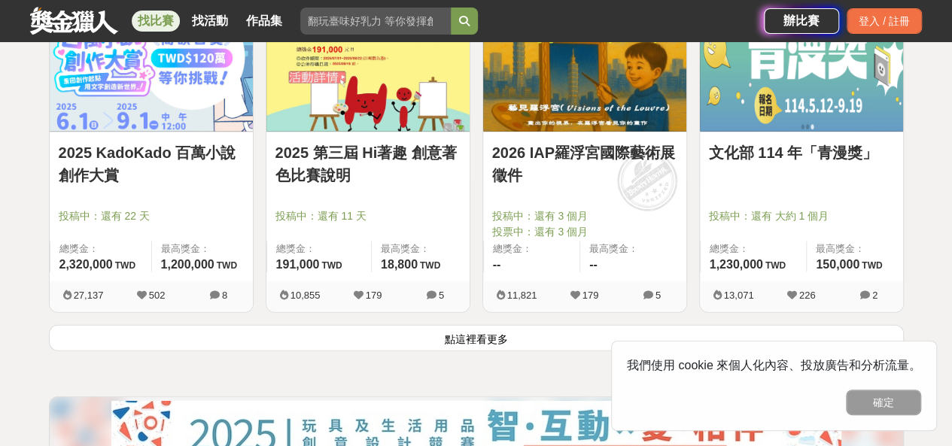
scroll to position [2027, 0]
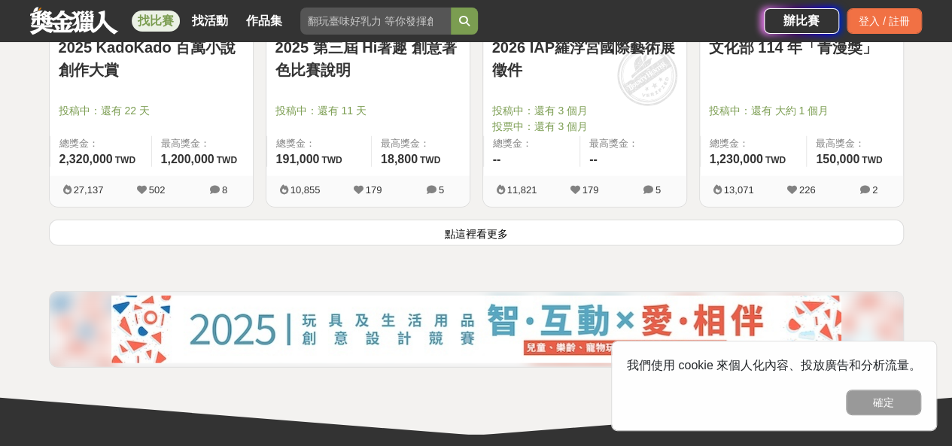
click at [498, 223] on button "點這裡看更多" at bounding box center [476, 233] width 855 height 26
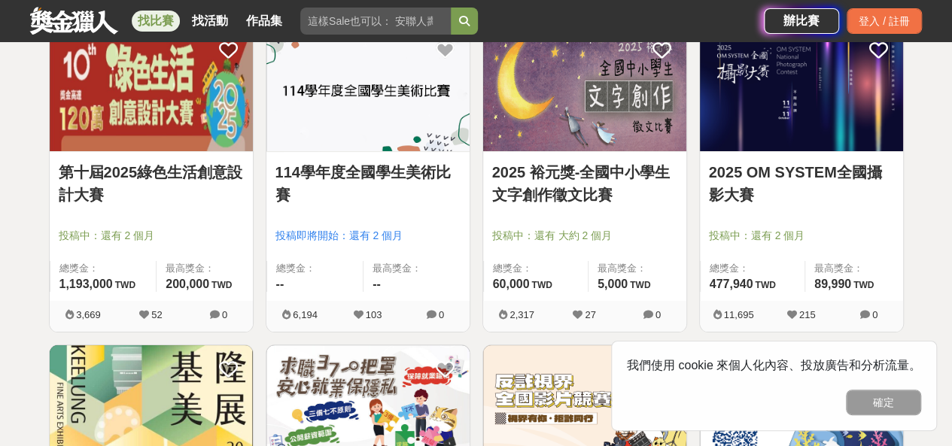
scroll to position [2859, 0]
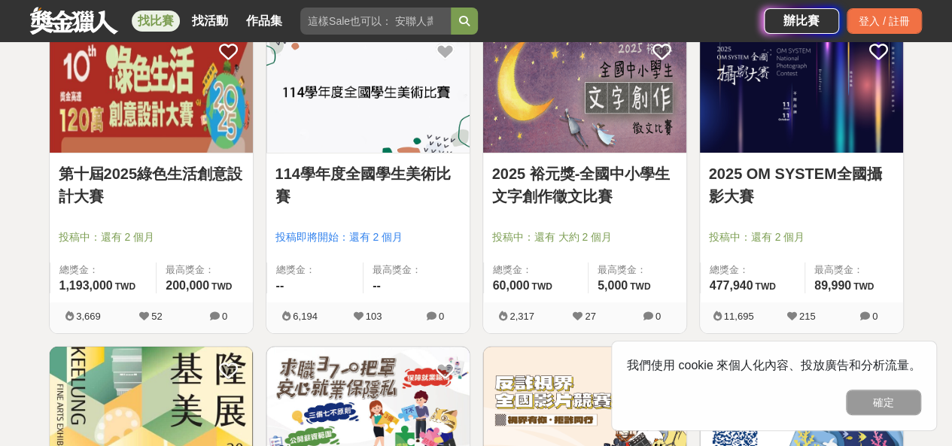
click at [780, 230] on span "投稿中：還有 2 個月" at bounding box center [801, 238] width 185 height 16
click at [716, 168] on link "2025 OM SYSTEM全國攝影大賽" at bounding box center [801, 185] width 185 height 45
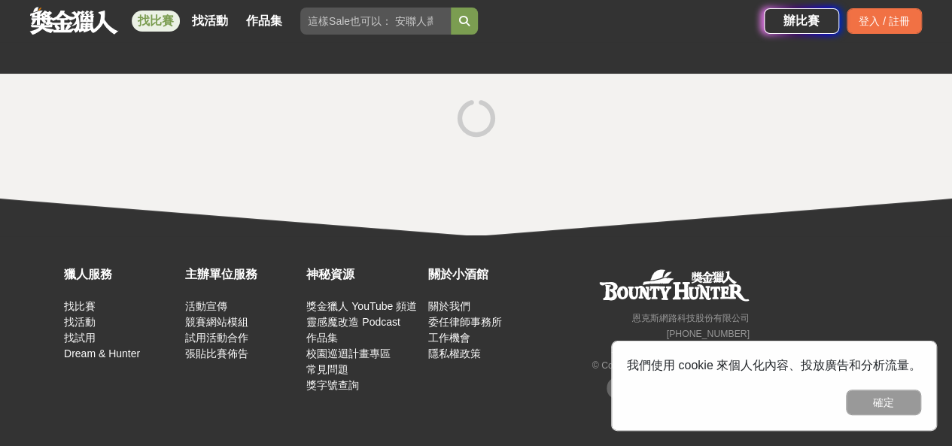
click at [716, 168] on div at bounding box center [476, 155] width 952 height 162
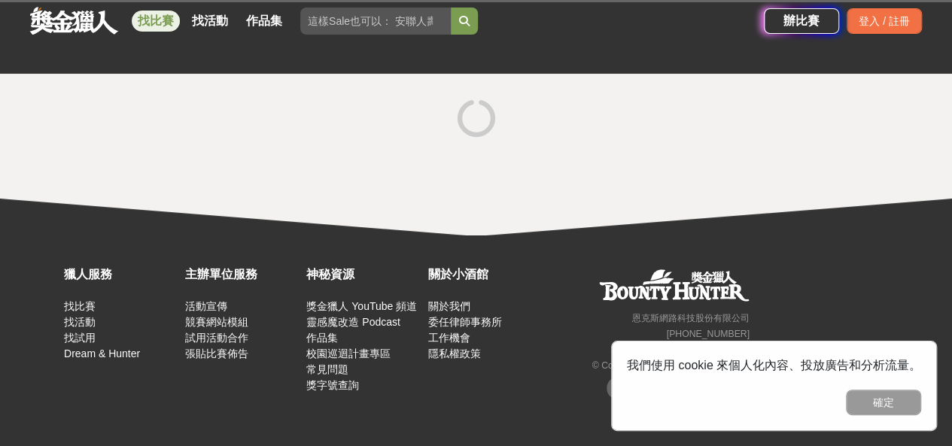
click at [716, 168] on div at bounding box center [476, 155] width 952 height 162
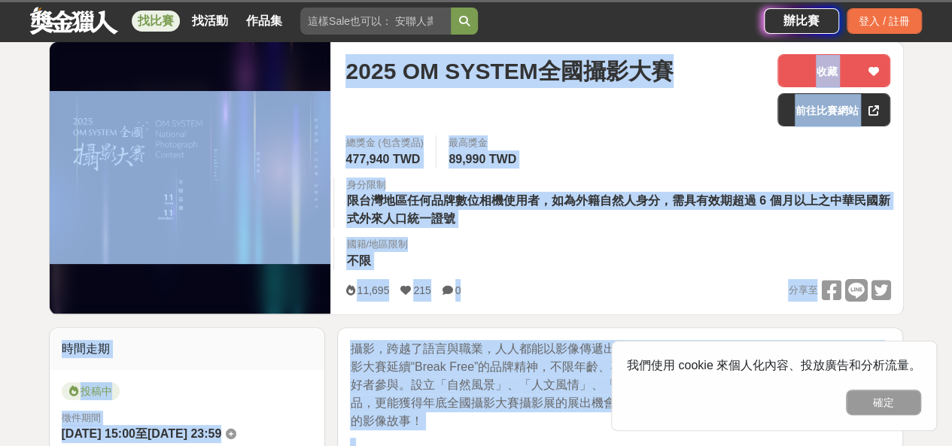
scroll to position [51, 0]
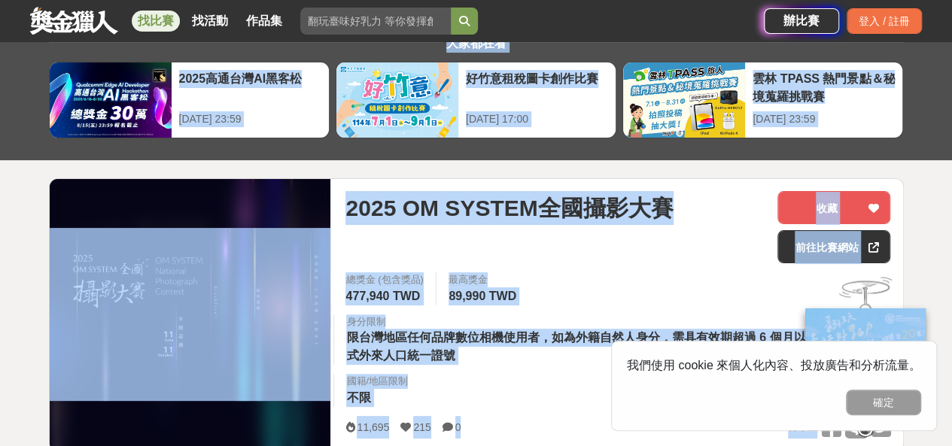
click at [609, 233] on div "2025 OM SYSTEM全國攝影大賽" at bounding box center [555, 227] width 420 height 72
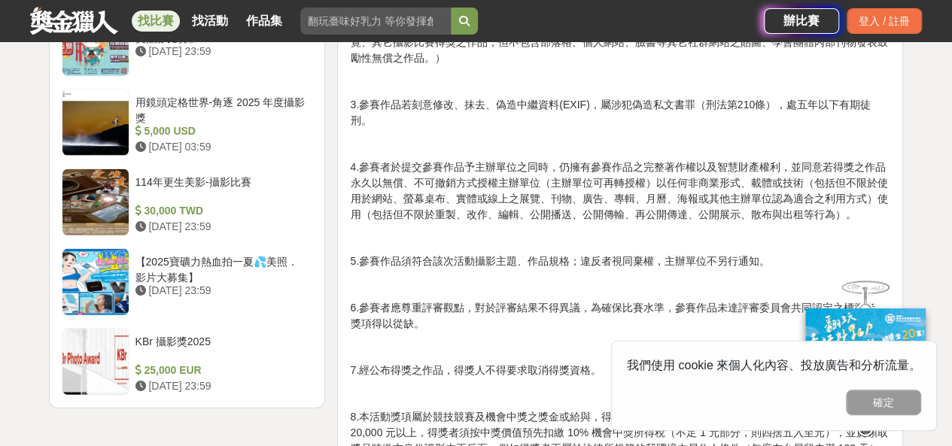
scroll to position [1996, 0]
click at [280, 114] on div "用鏡頭定格世界-角逐 2025 年度攝影獎" at bounding box center [221, 110] width 172 height 29
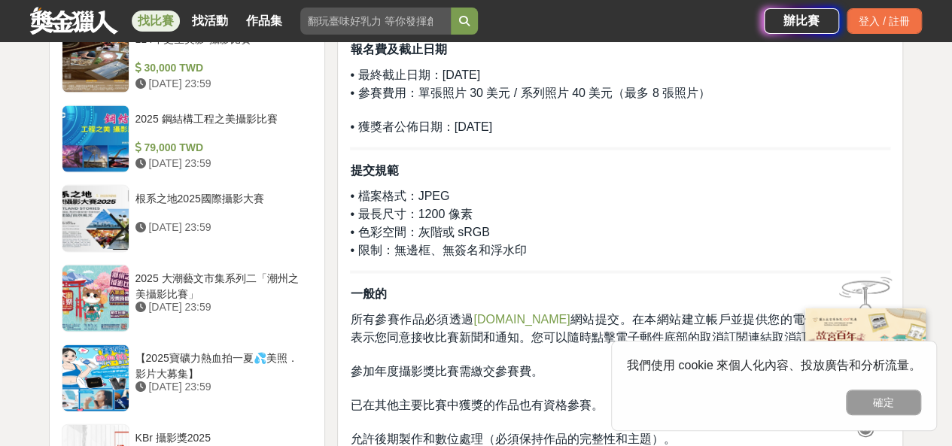
scroll to position [1446, 0]
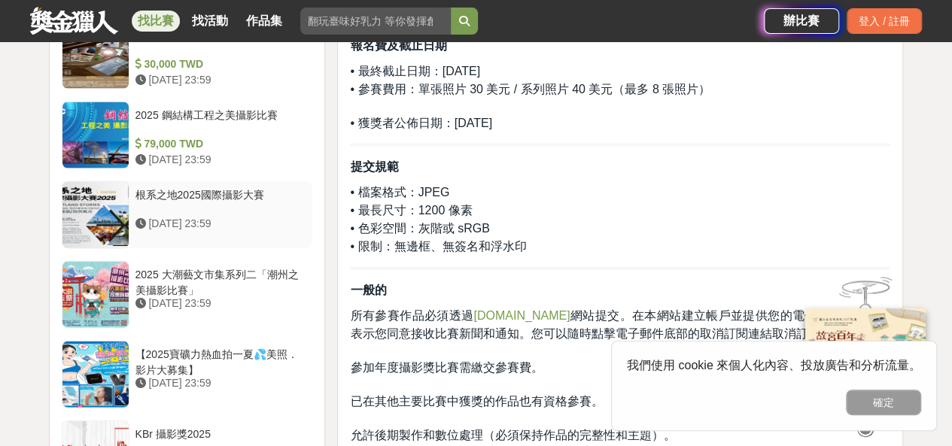
click at [209, 191] on div "根系之地2025國際攝影大賽" at bounding box center [221, 201] width 172 height 29
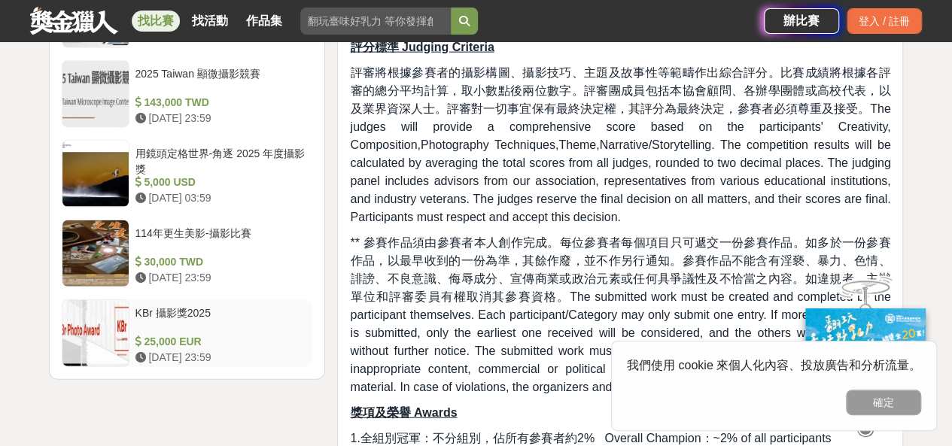
scroll to position [1766, 0]
click at [236, 245] on div "114年更生美影-攝影比賽" at bounding box center [221, 241] width 172 height 29
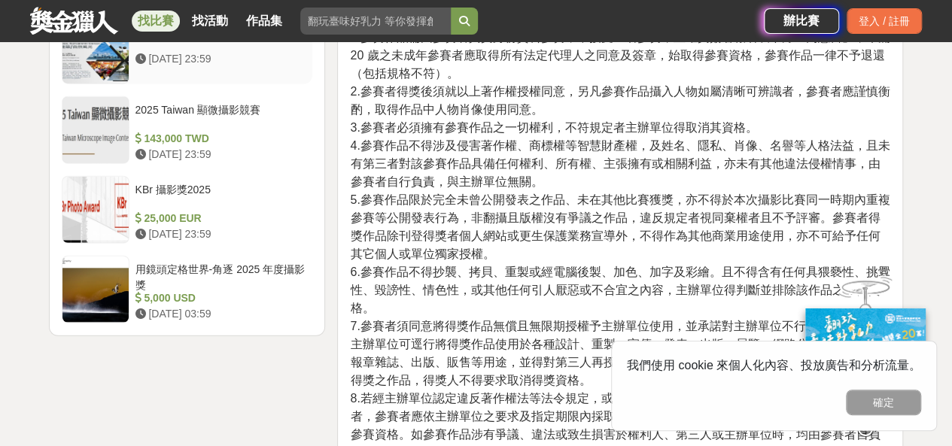
scroll to position [1931, 0]
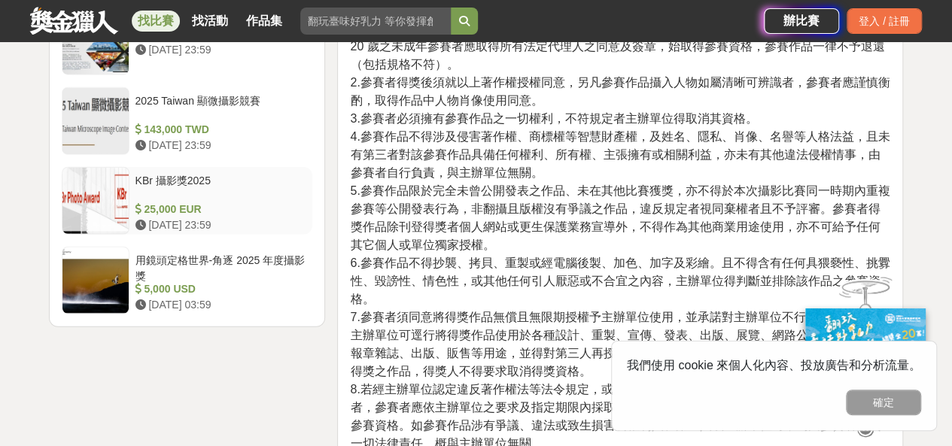
click at [229, 202] on div "25,000 EUR" at bounding box center [221, 210] width 172 height 16
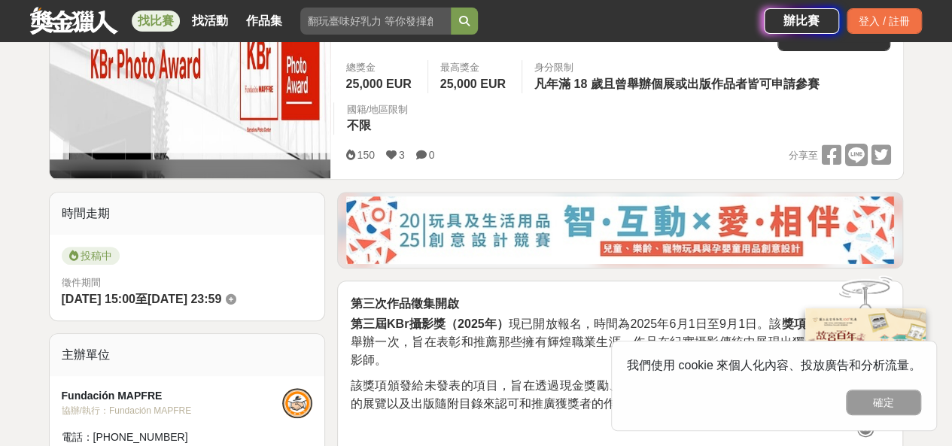
scroll to position [264, 0]
click at [236, 147] on img at bounding box center [190, 72] width 281 height 174
click at [166, 23] on link "找比賽" at bounding box center [156, 21] width 48 height 21
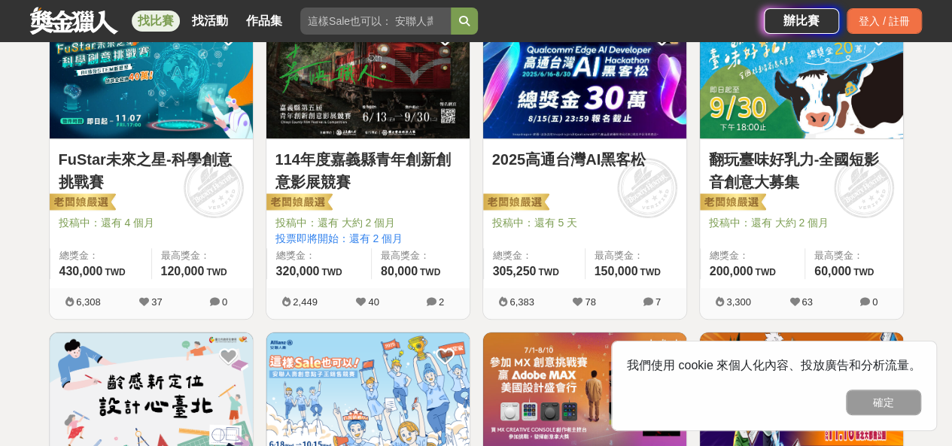
scroll to position [266, 0]
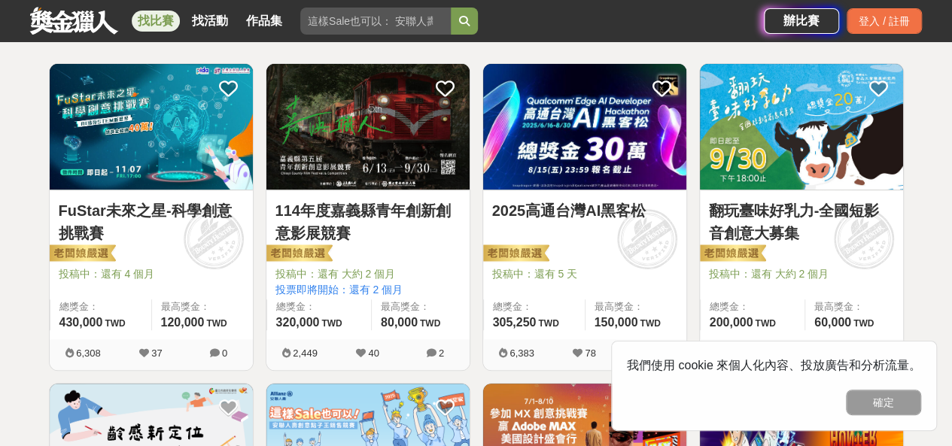
click at [179, 169] on img at bounding box center [151, 127] width 203 height 126
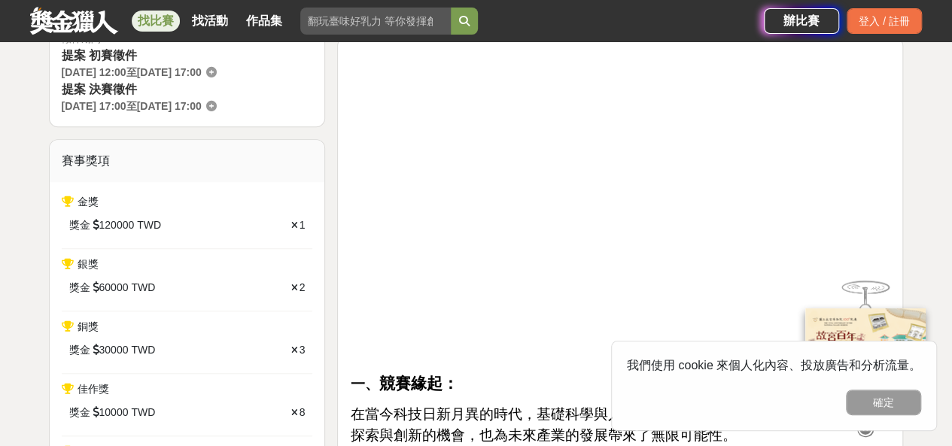
scroll to position [505, 0]
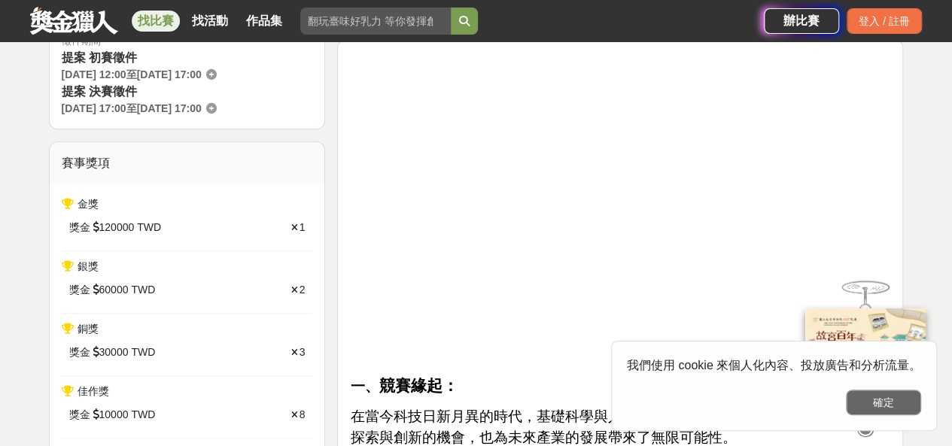
click at [903, 398] on button "確定" at bounding box center [883, 403] width 75 height 26
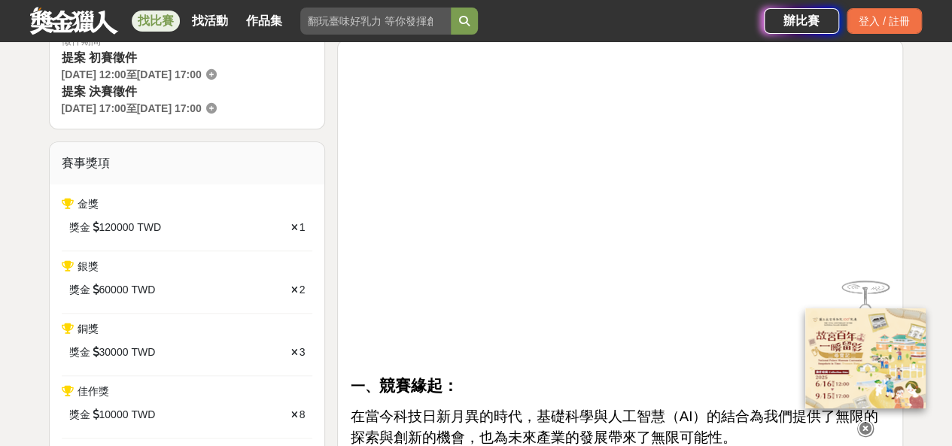
click at [868, 421] on icon at bounding box center [865, 429] width 17 height 17
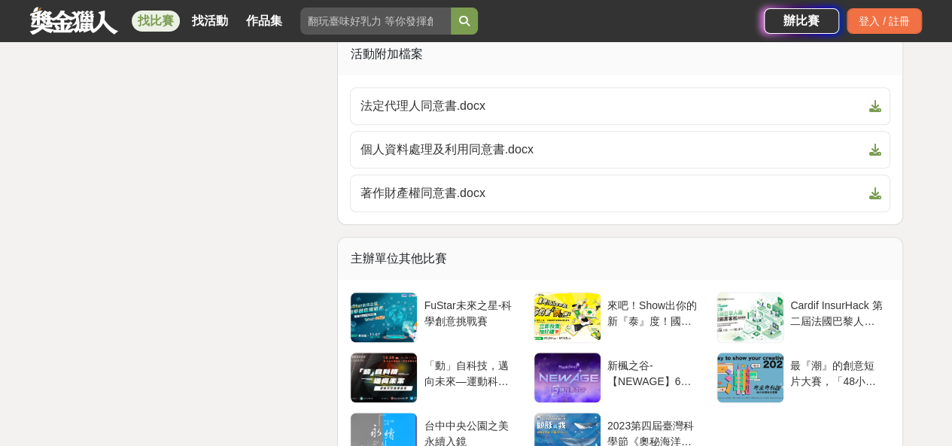
scroll to position [6464, 0]
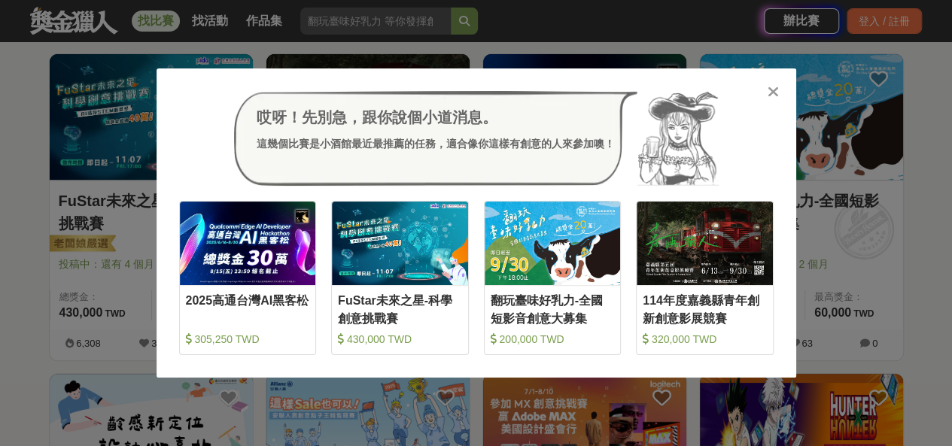
scroll to position [556, 0]
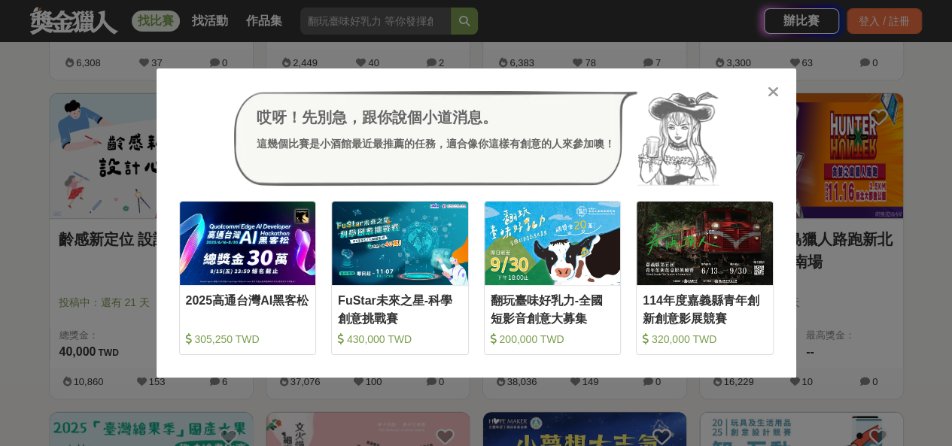
click at [878, 198] on div "哎呀！先別急，跟你說個小道消息。 這幾個比賽是小酒館最近最推薦的任務，適合像你這樣有創意的人來參加噢！ 收藏 2025高通台灣AI黑客松 305,250 TW…" at bounding box center [476, 223] width 952 height 446
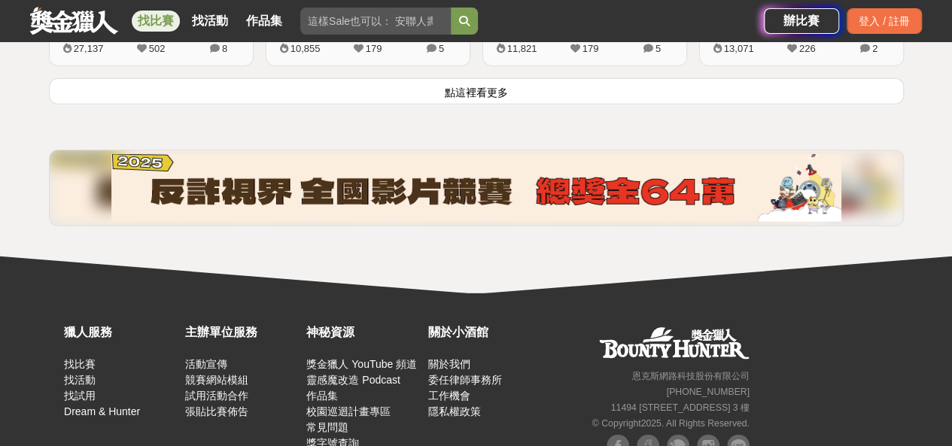
scroll to position [2116, 0]
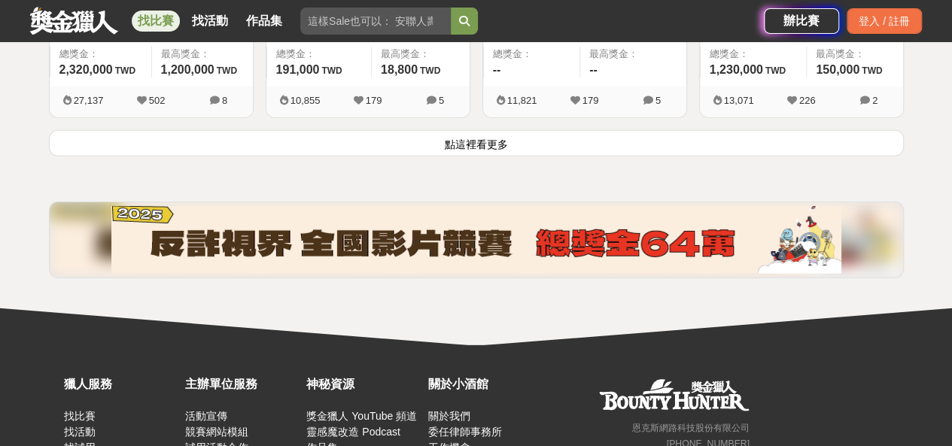
click at [417, 144] on button "點這裡看更多" at bounding box center [476, 143] width 855 height 26
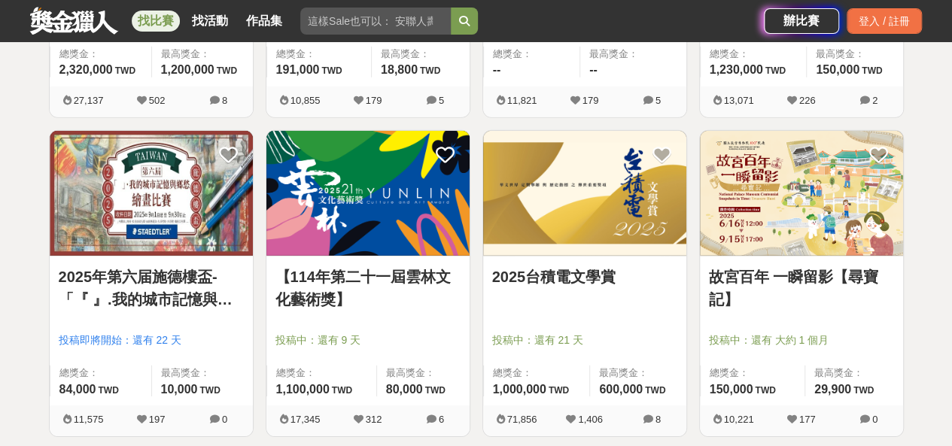
click at [787, 214] on img at bounding box center [801, 194] width 203 height 126
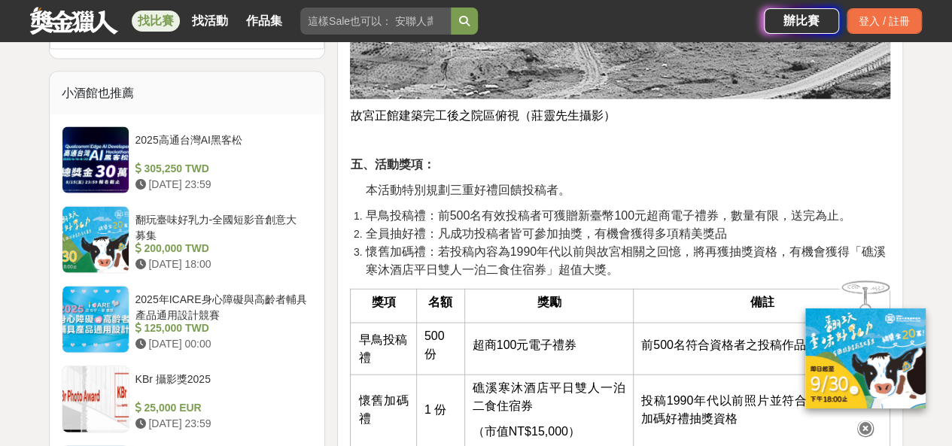
scroll to position [1472, 0]
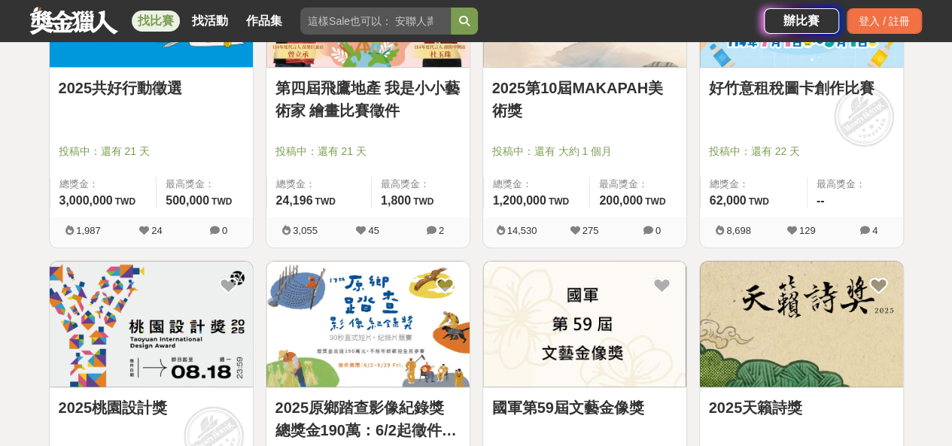
scroll to position [3770, 0]
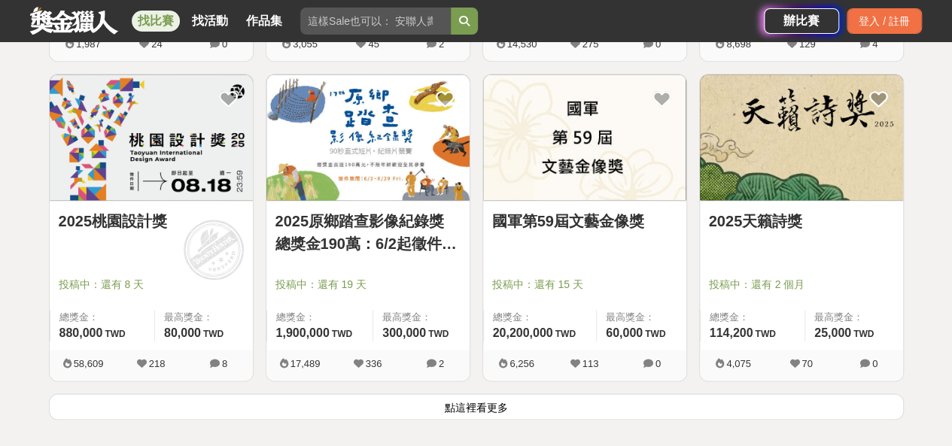
click at [409, 397] on button "點這裡看更多" at bounding box center [476, 407] width 855 height 26
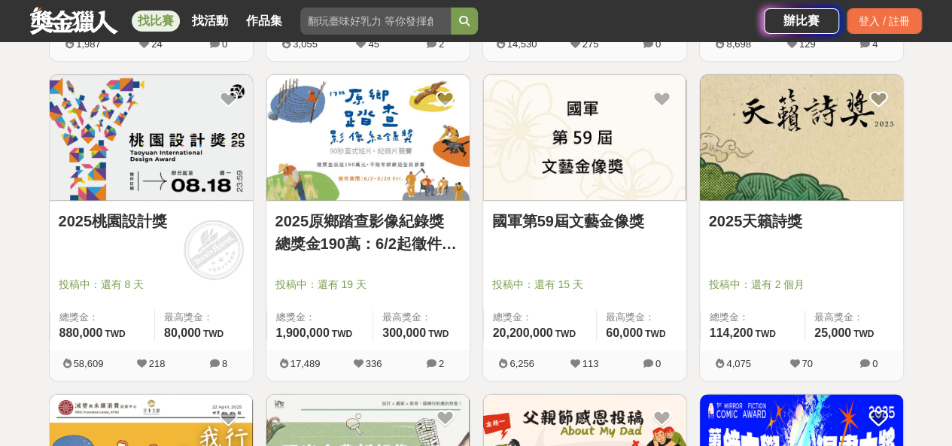
click at [378, 160] on img at bounding box center [367, 137] width 203 height 126
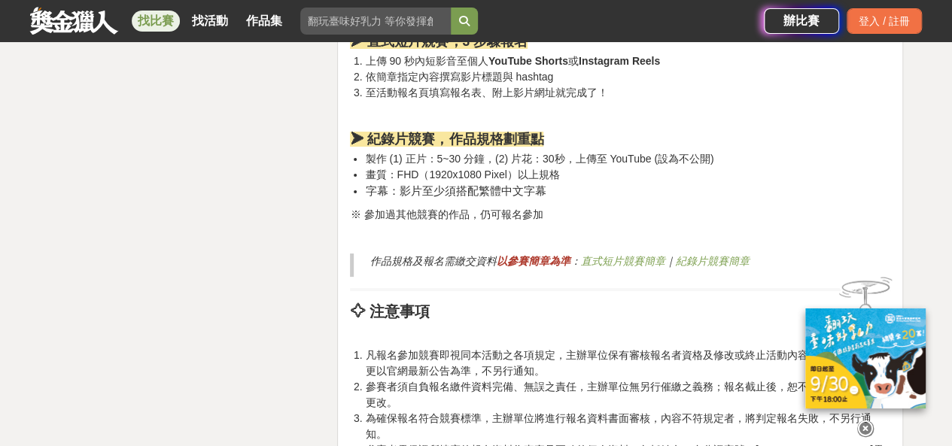
scroll to position [2858, 0]
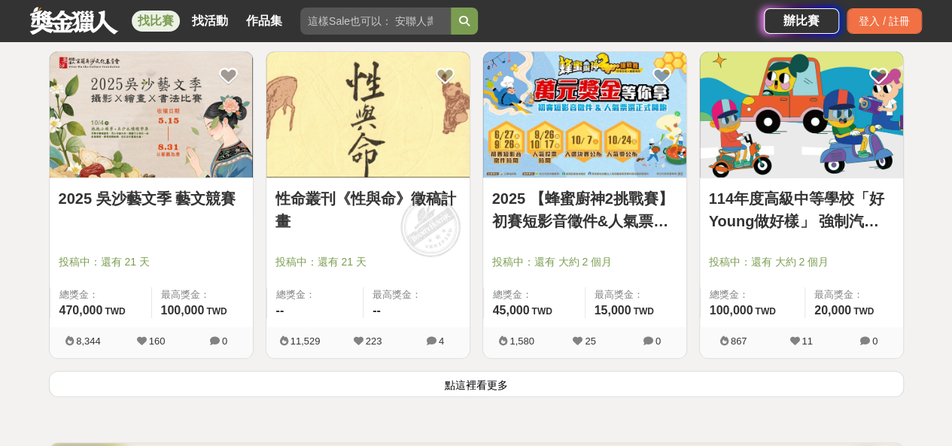
scroll to position [5698, 0]
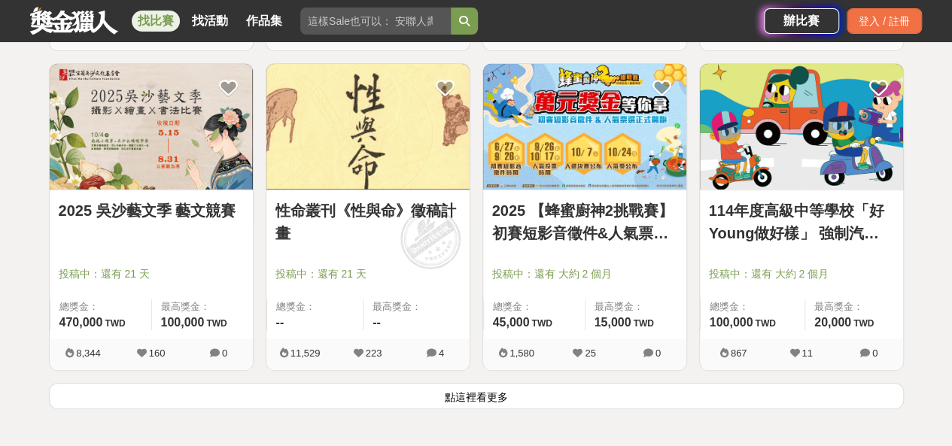
click at [492, 391] on button "點這裡看更多" at bounding box center [476, 396] width 855 height 26
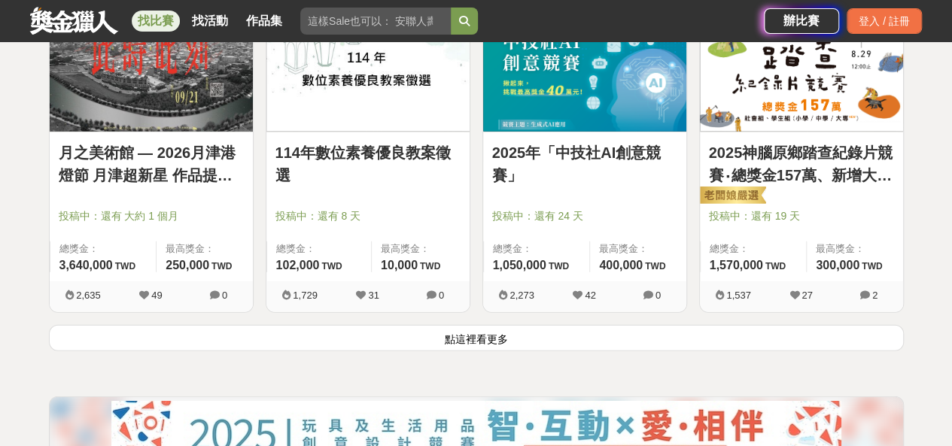
scroll to position [7673, 0]
click at [474, 325] on button "點這裡看更多" at bounding box center [476, 338] width 855 height 26
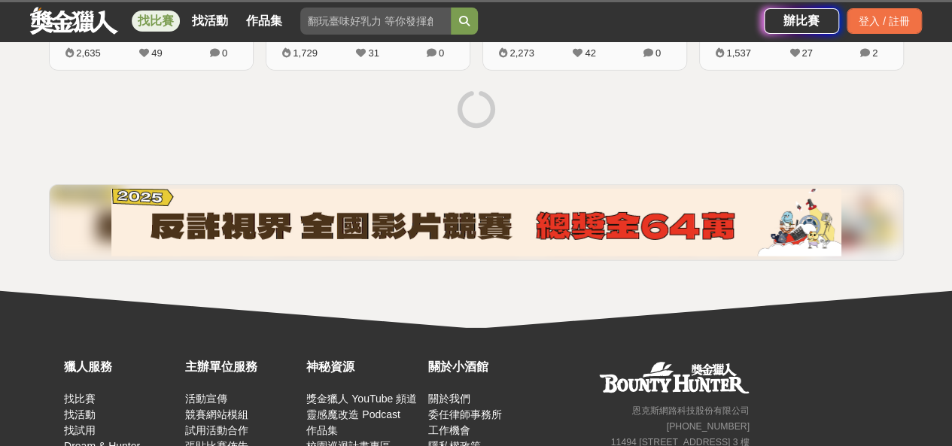
scroll to position [7913, 0]
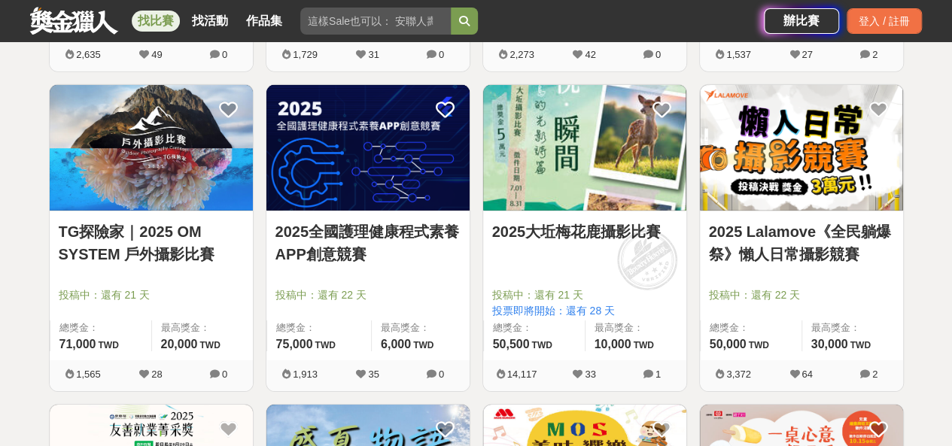
click at [827, 231] on link "2025 Lalamove《全民躺爆祭》懶人日常攝影競賽" at bounding box center [801, 242] width 185 height 45
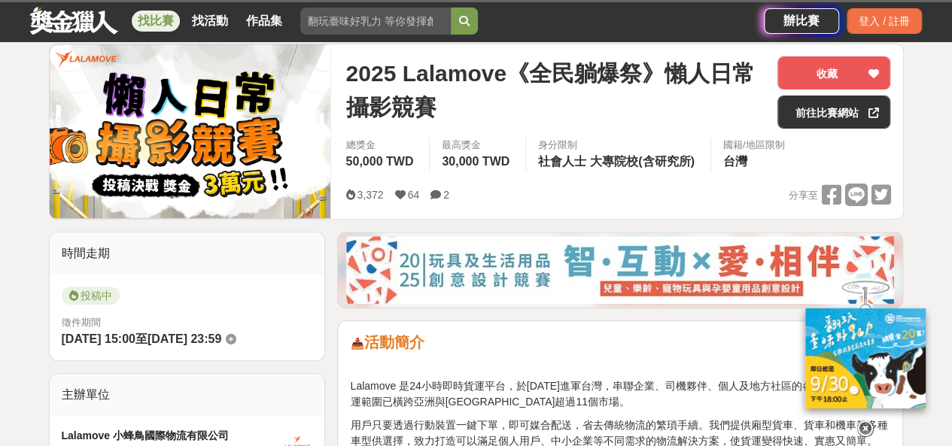
scroll to position [179, 0]
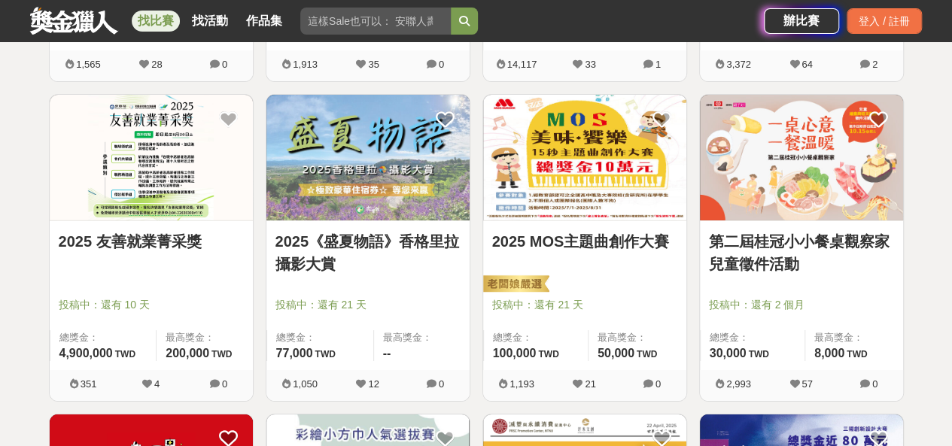
scroll to position [8222, 0]
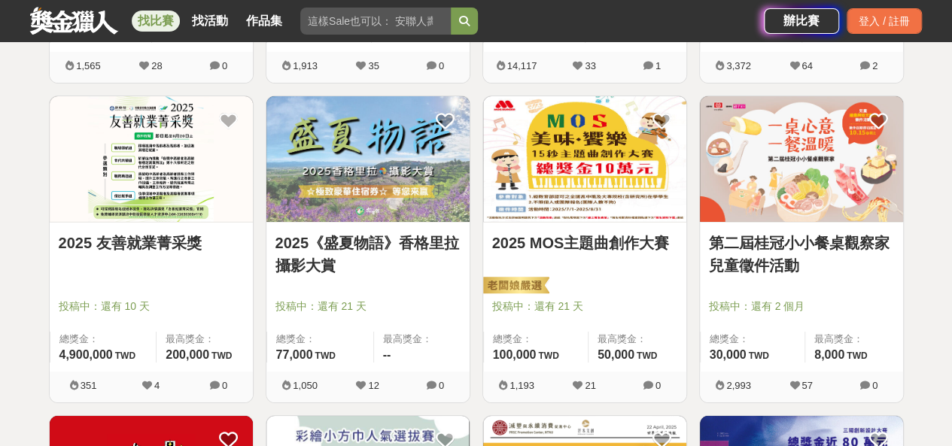
click at [573, 187] on img at bounding box center [584, 159] width 203 height 126
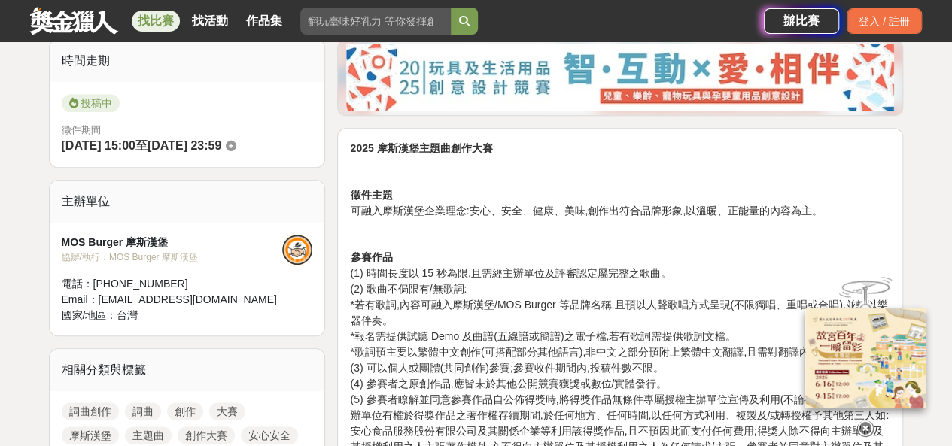
scroll to position [371, 0]
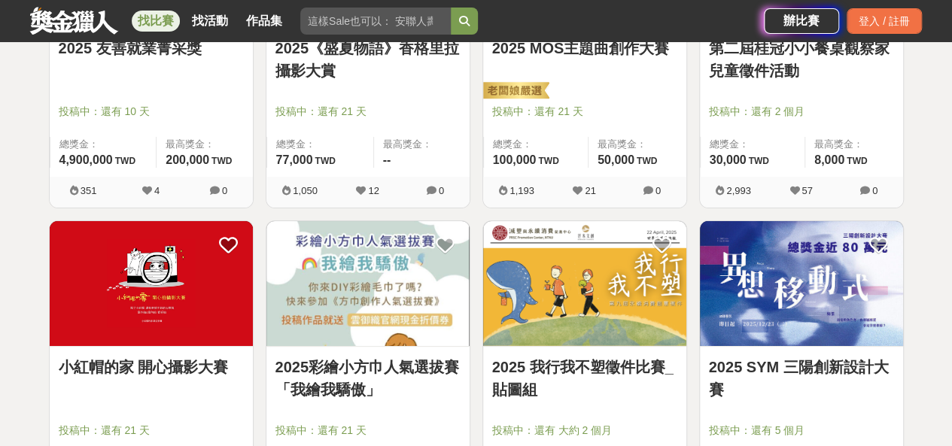
scroll to position [8526, 0]
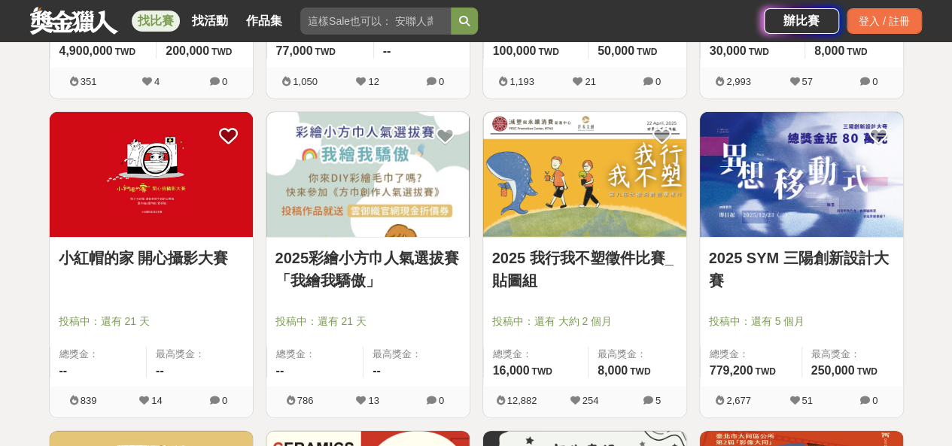
click at [173, 249] on link "小紅帽的家 開心攝影大賽" at bounding box center [151, 258] width 185 height 23
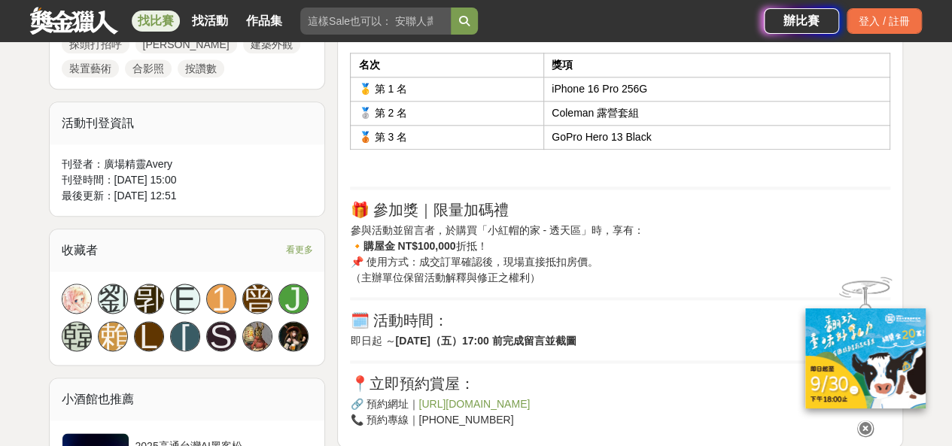
scroll to position [999, 0]
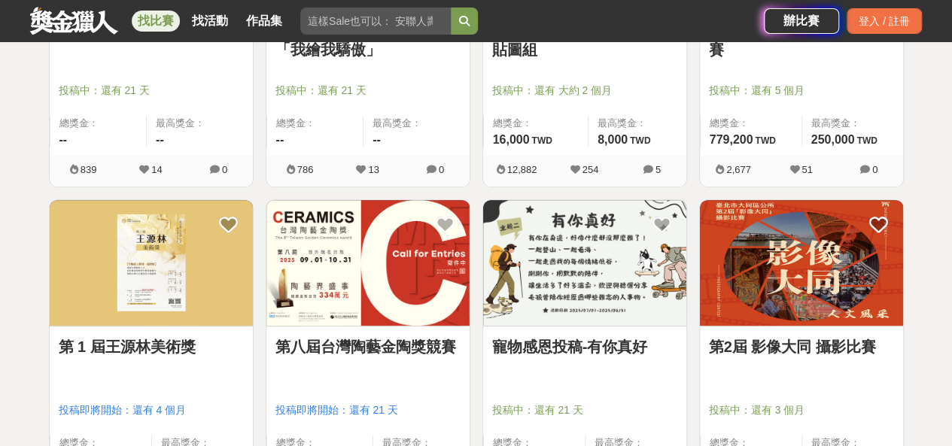
scroll to position [8884, 0]
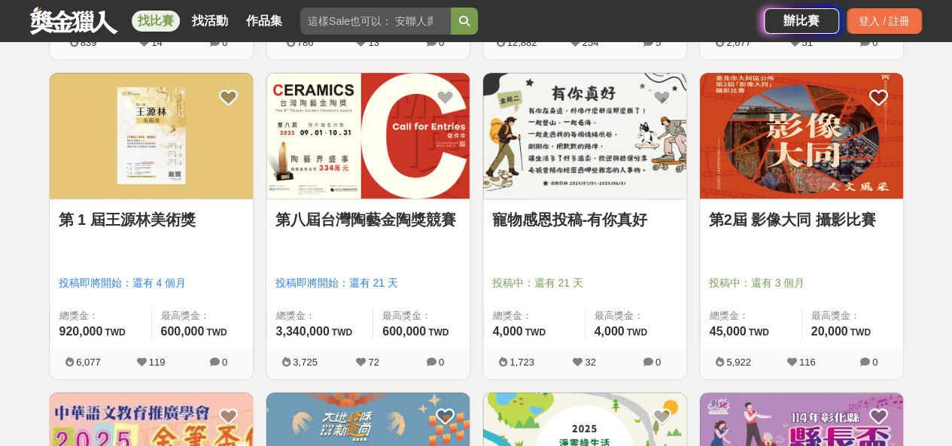
click at [831, 208] on link "第2屆 影像大同 攝影比賽" at bounding box center [801, 219] width 185 height 23
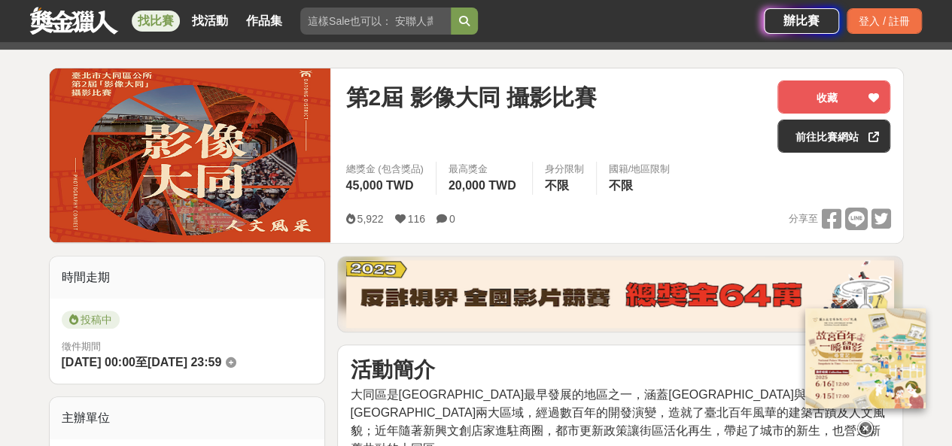
scroll to position [316, 0]
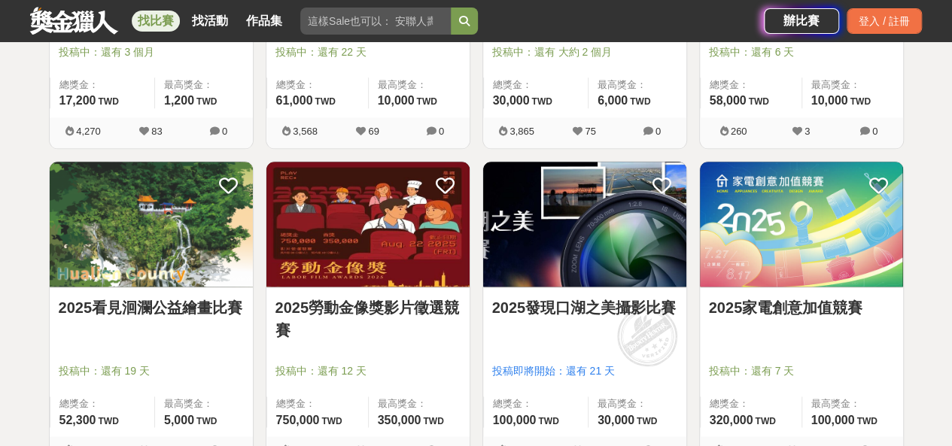
scroll to position [9667, 0]
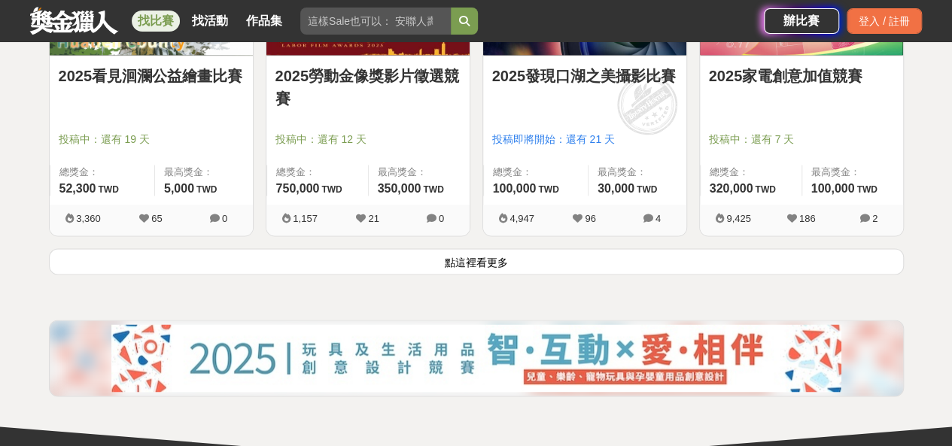
click at [611, 248] on button "點這裡看更多" at bounding box center [476, 261] width 855 height 26
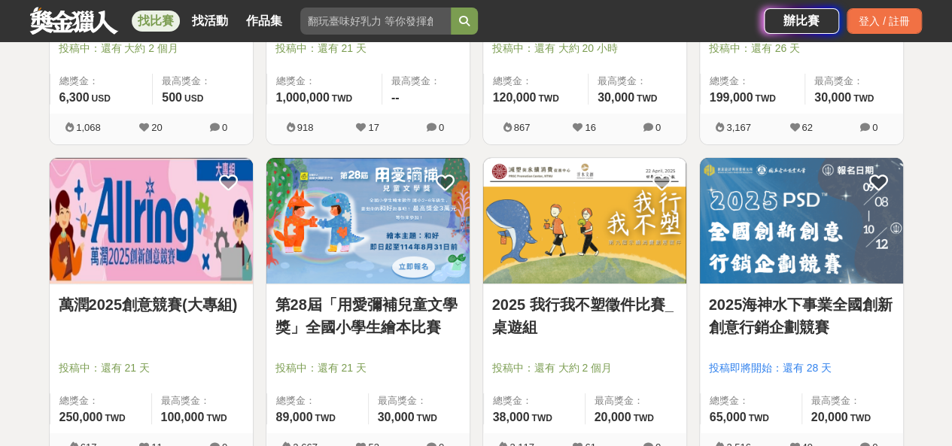
scroll to position [11687, 0]
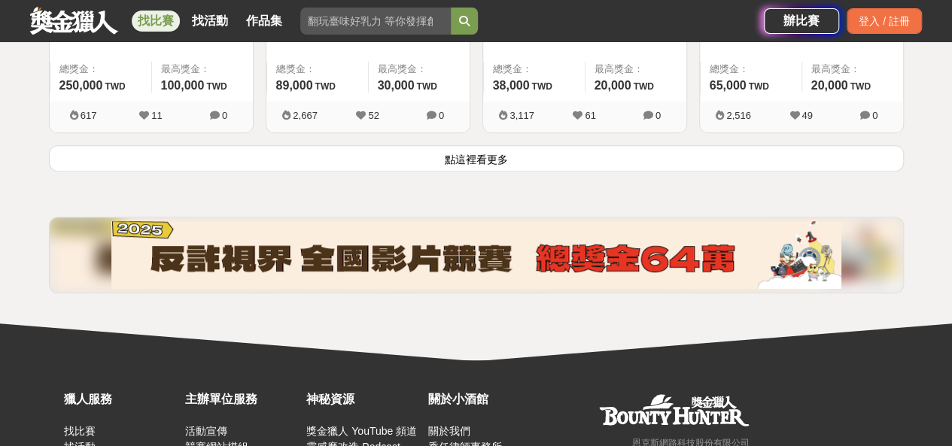
click at [557, 146] on button "點這裡看更多" at bounding box center [476, 158] width 855 height 26
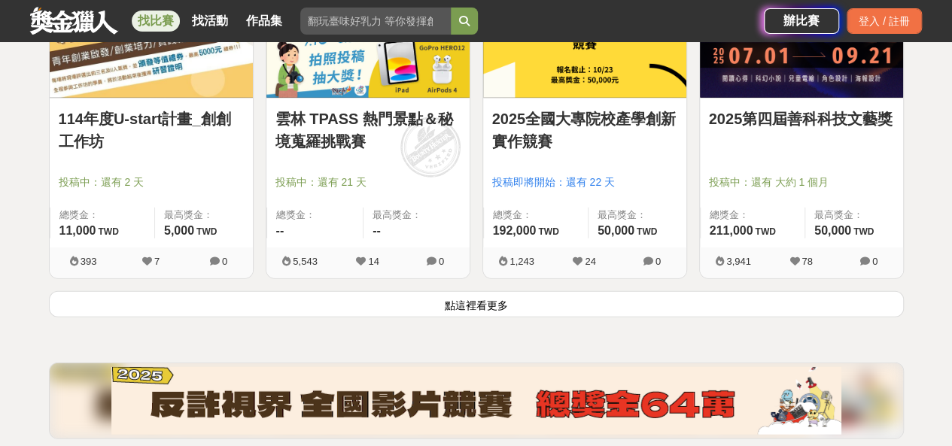
scroll to position [13462, 0]
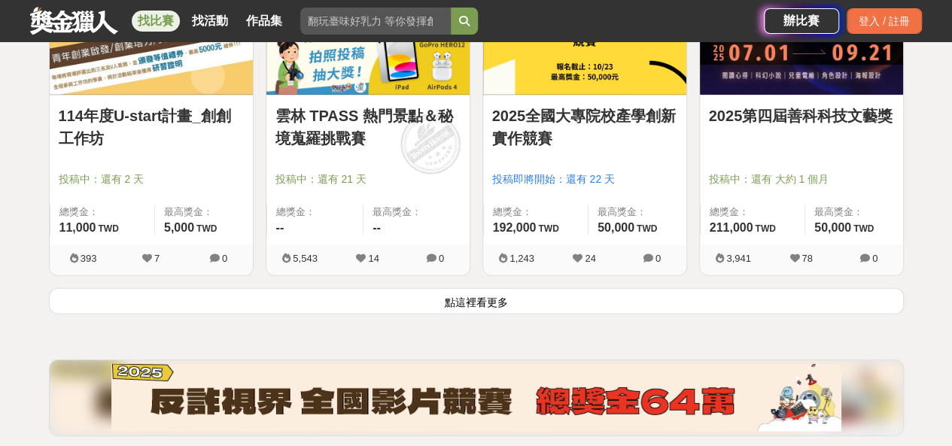
click at [536, 288] on button "點這裡看更多" at bounding box center [476, 301] width 855 height 26
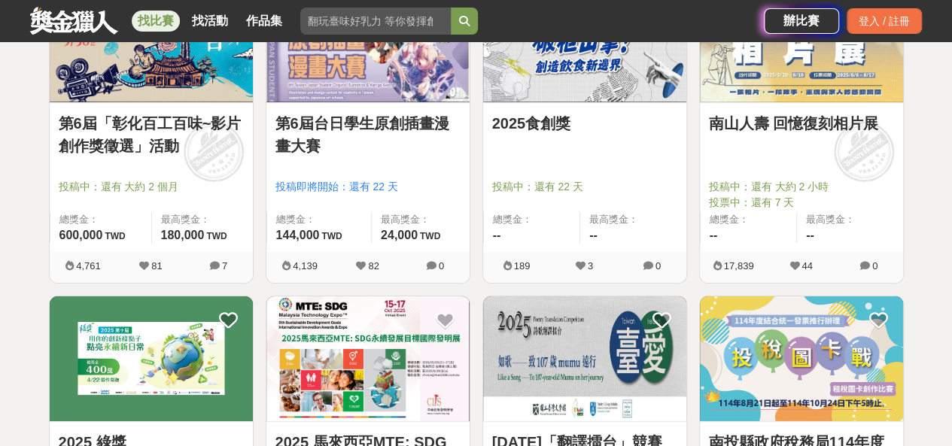
scroll to position [14049, 0]
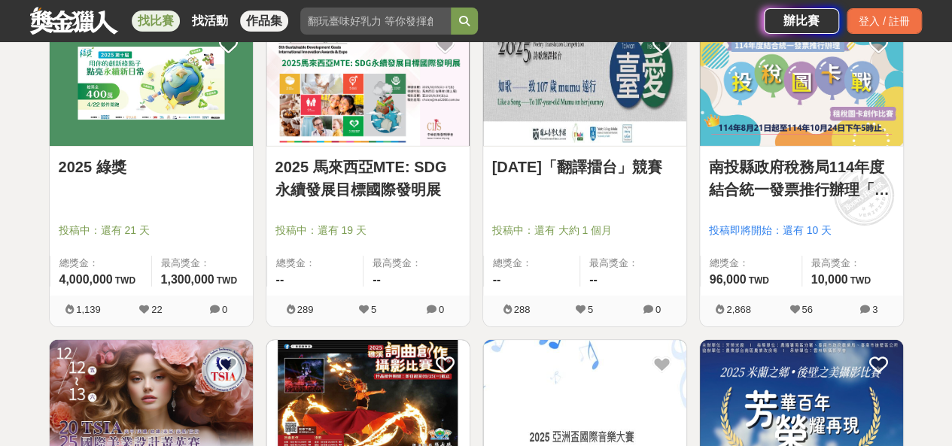
click at [266, 19] on link "作品集" at bounding box center [264, 21] width 48 height 21
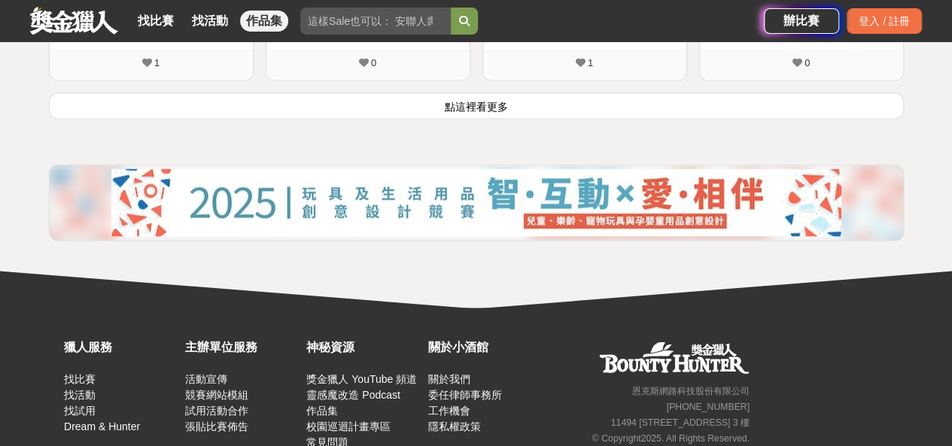
scroll to position [1169, 0]
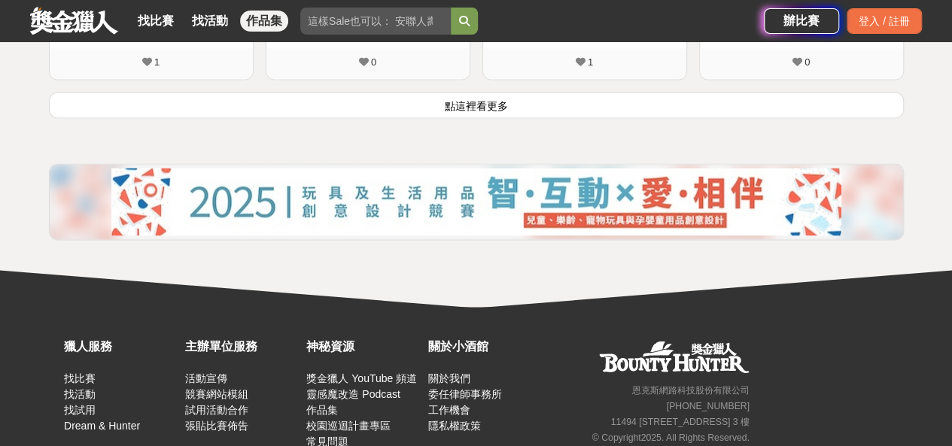
click at [515, 97] on button "點這裡看更多" at bounding box center [476, 105] width 855 height 26
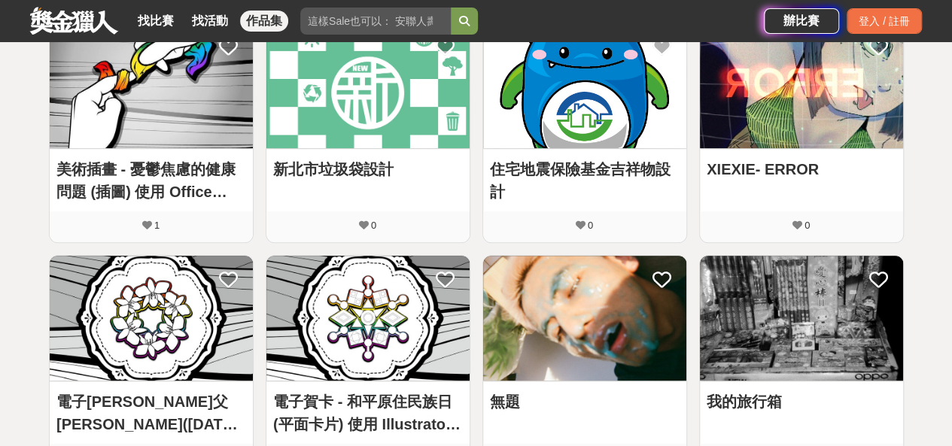
scroll to position [0, 0]
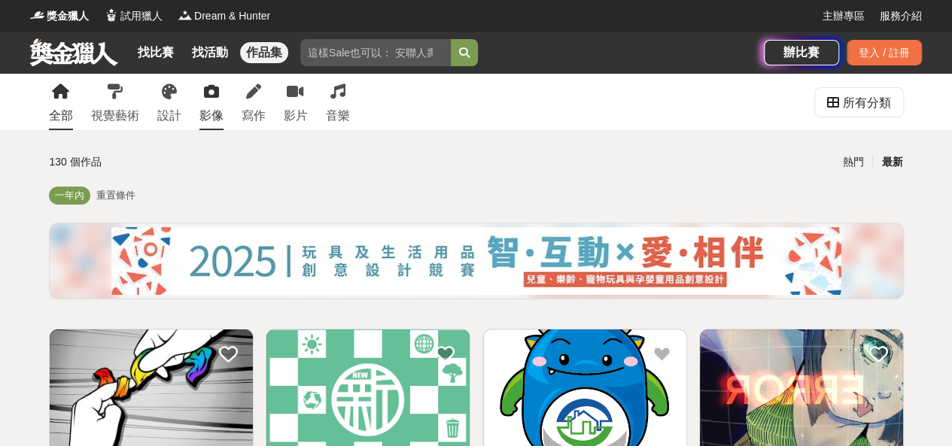
click at [199, 104] on link "影像" at bounding box center [211, 102] width 24 height 56
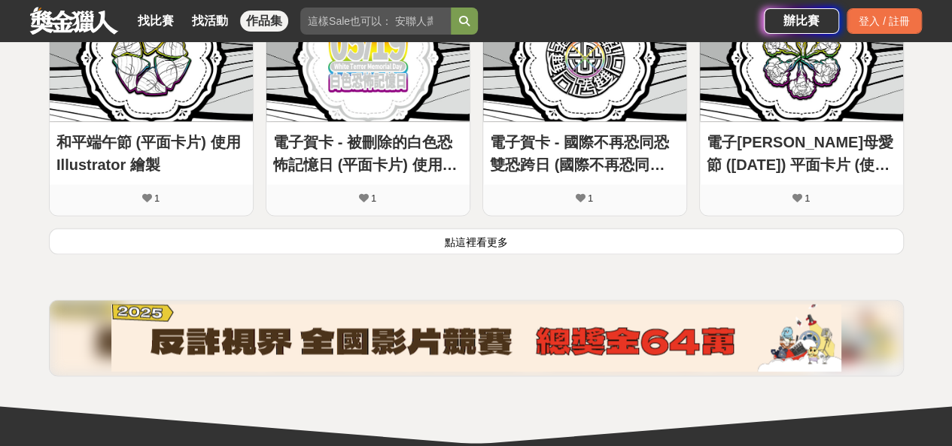
scroll to position [1205, 0]
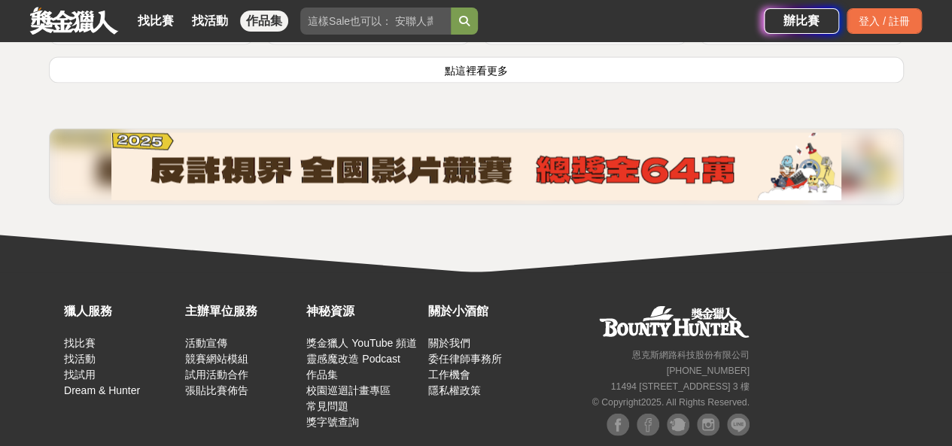
click at [407, 67] on button "點這裡看更多" at bounding box center [476, 69] width 855 height 26
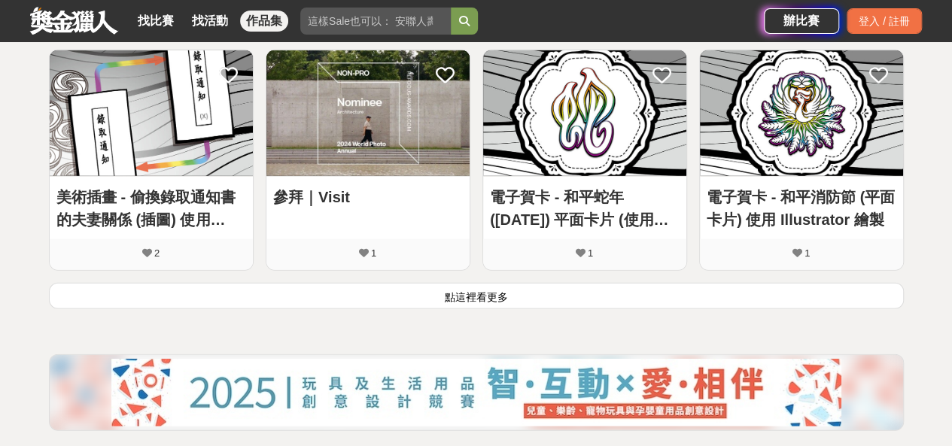
scroll to position [1911, 0]
click at [473, 287] on button "點這裡看更多" at bounding box center [476, 295] width 855 height 26
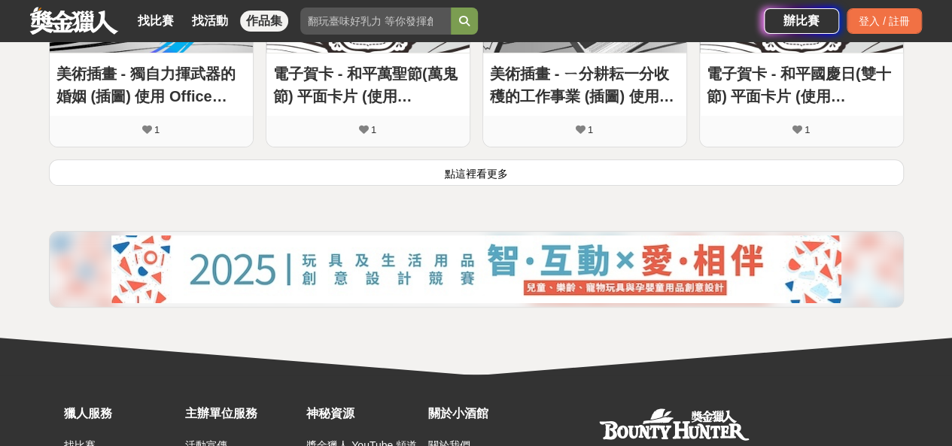
scroll to position [2966, 0]
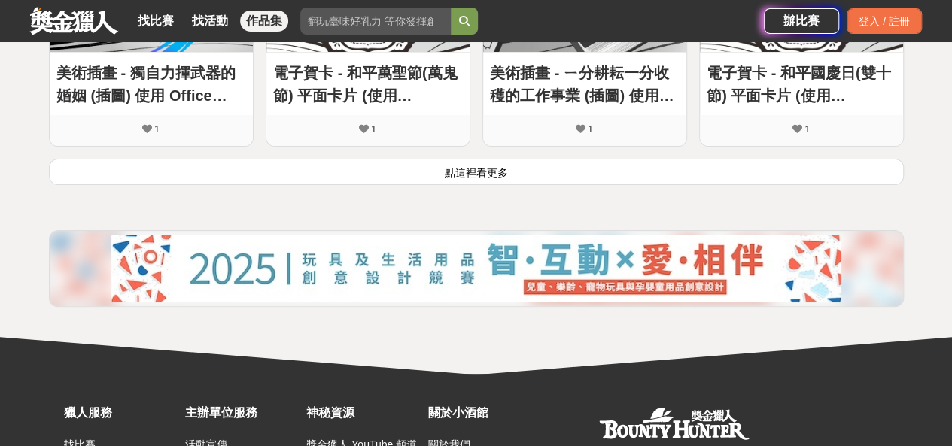
click at [499, 160] on button "點這裡看更多" at bounding box center [476, 172] width 855 height 26
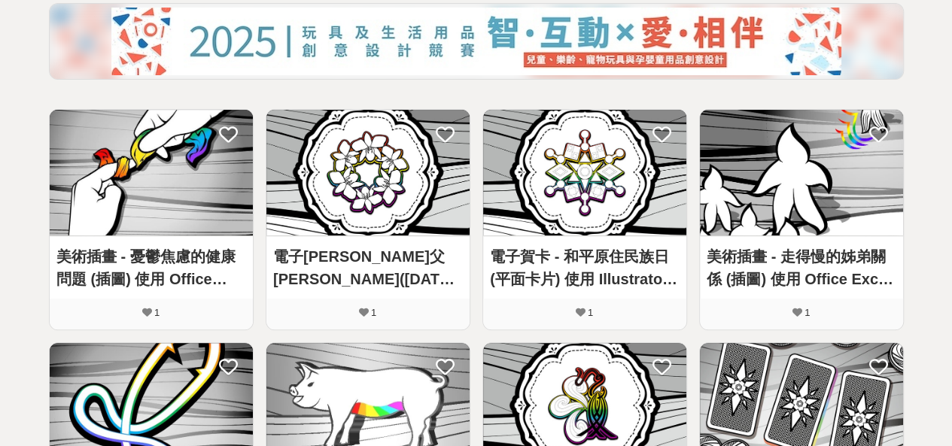
scroll to position [0, 0]
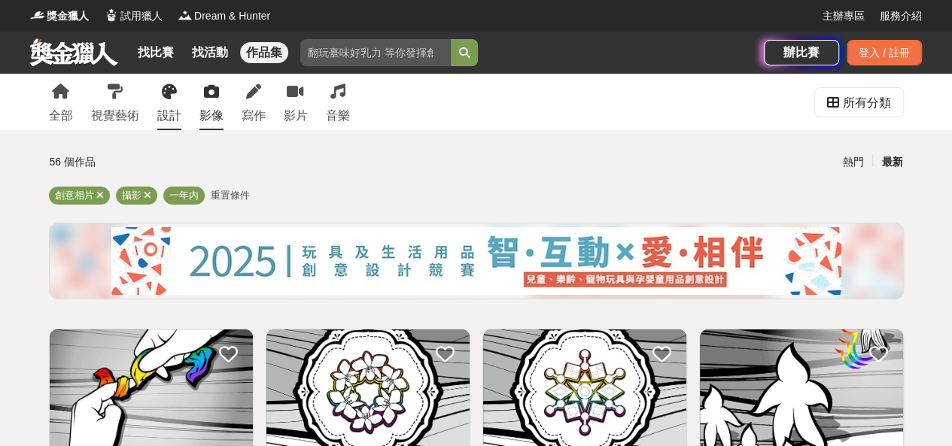
click at [157, 99] on link "設計" at bounding box center [169, 102] width 24 height 56
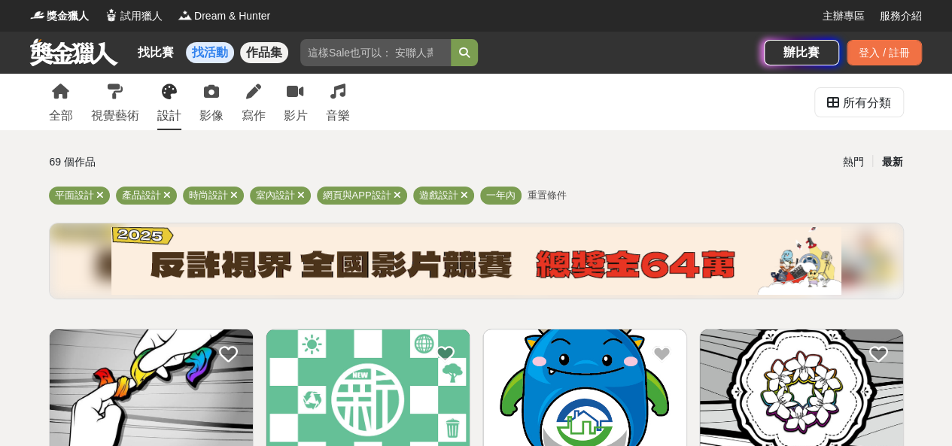
click at [220, 43] on link "找活動" at bounding box center [210, 52] width 48 height 21
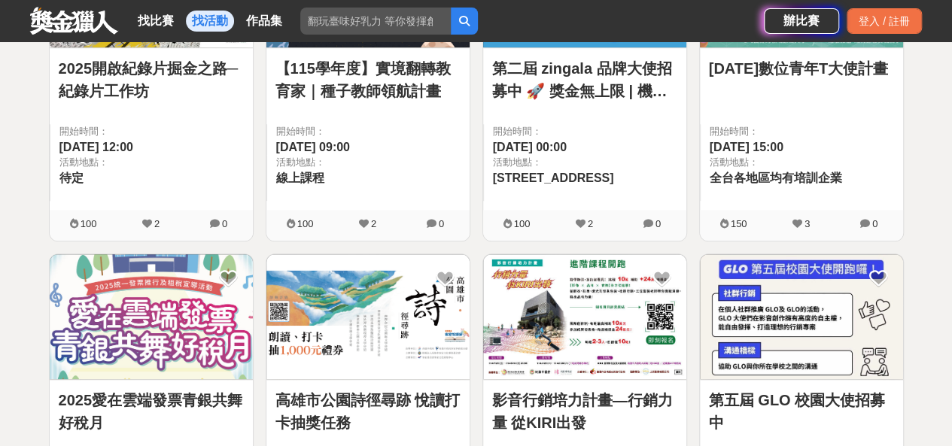
scroll to position [414, 0]
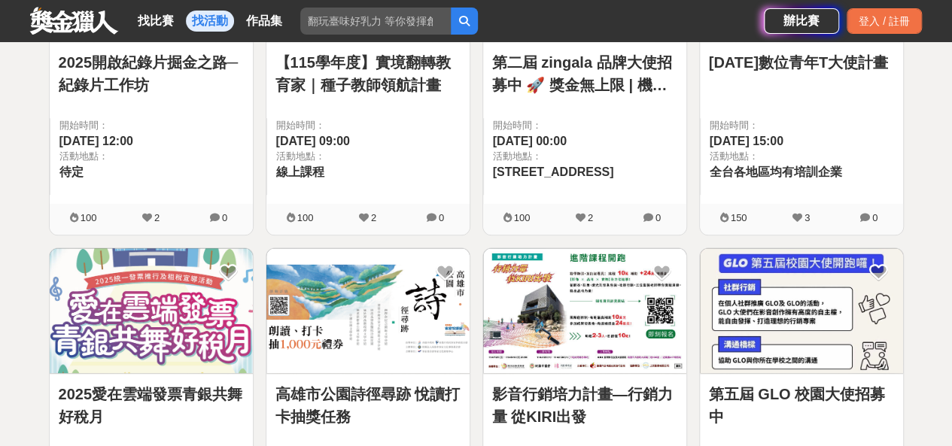
click at [806, 109] on div at bounding box center [806, 105] width 194 height 18
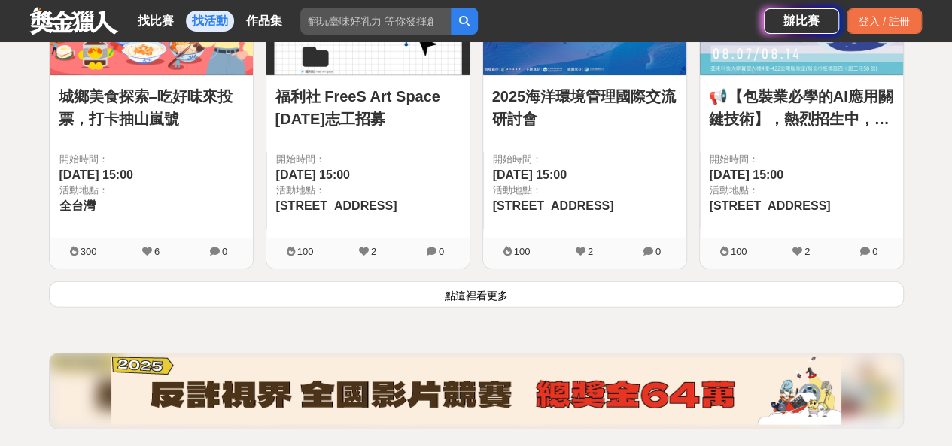
scroll to position [2042, 0]
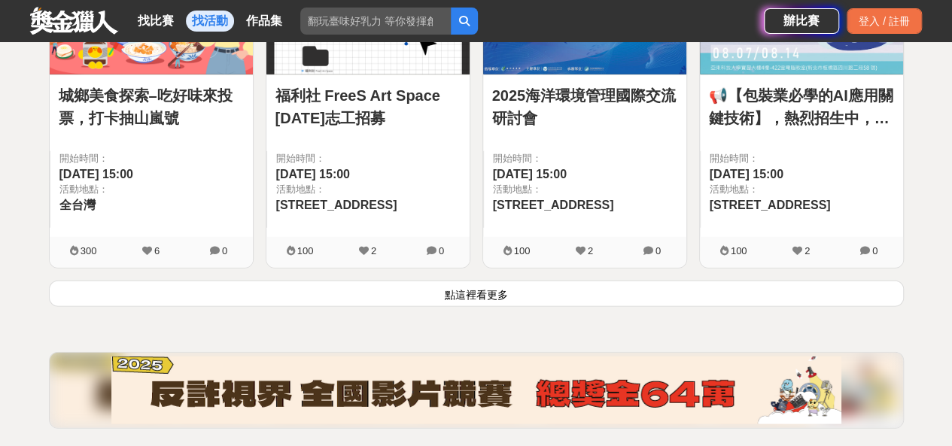
click at [390, 281] on button "點這裡看更多" at bounding box center [476, 294] width 855 height 26
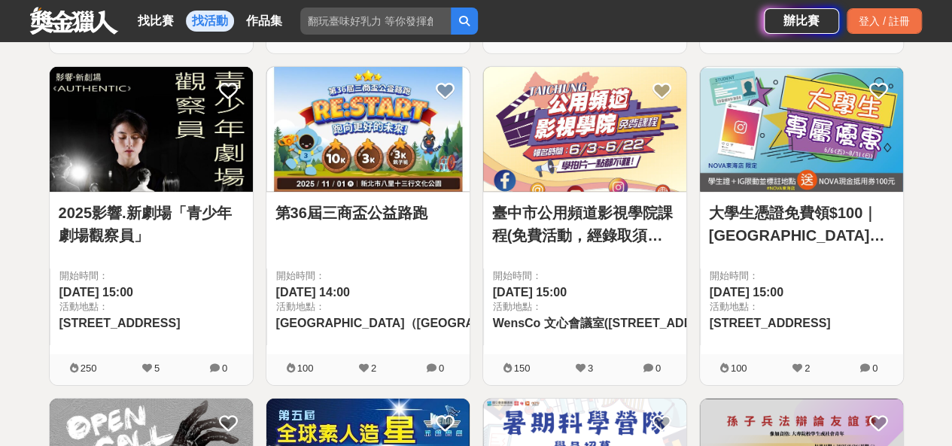
scroll to position [2256, 0]
